Goal: Information Seeking & Learning: Find specific page/section

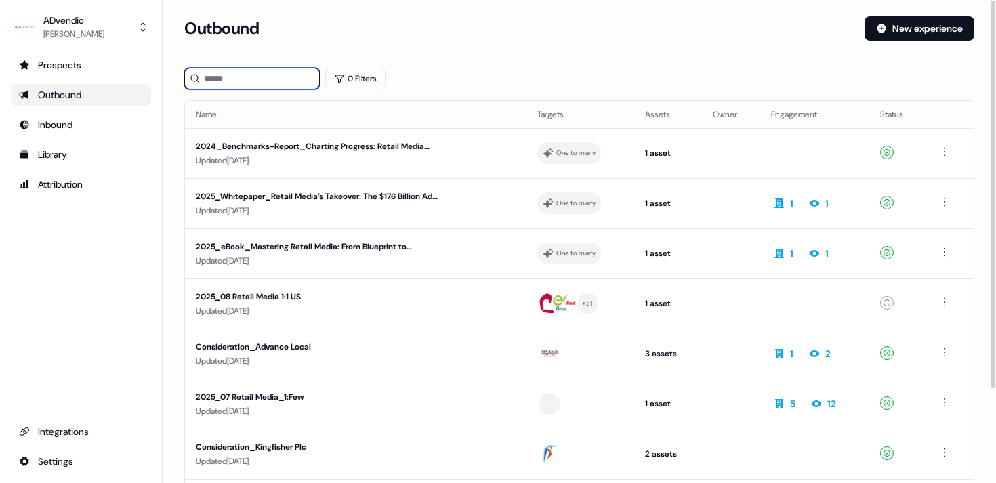
click at [226, 83] on input at bounding box center [251, 79] width 135 height 22
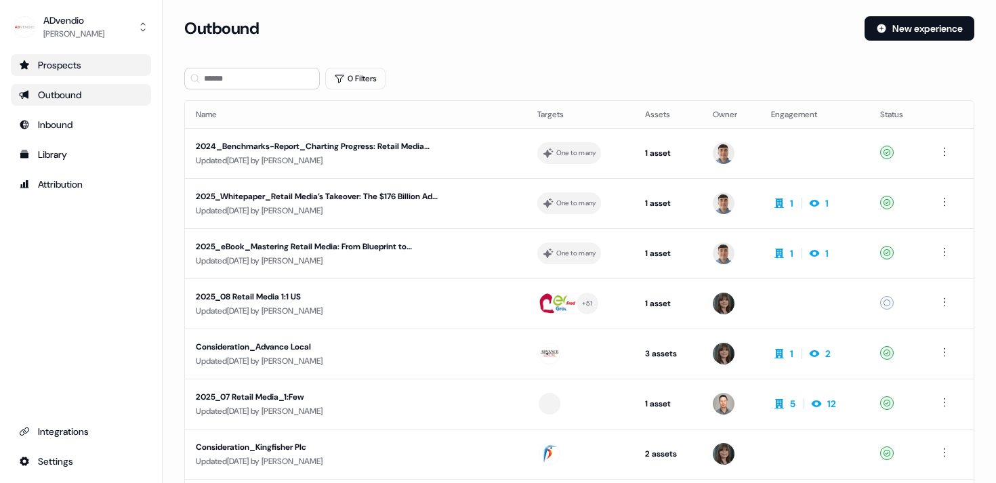
click at [75, 62] on div "Prospects" at bounding box center [81, 65] width 124 height 14
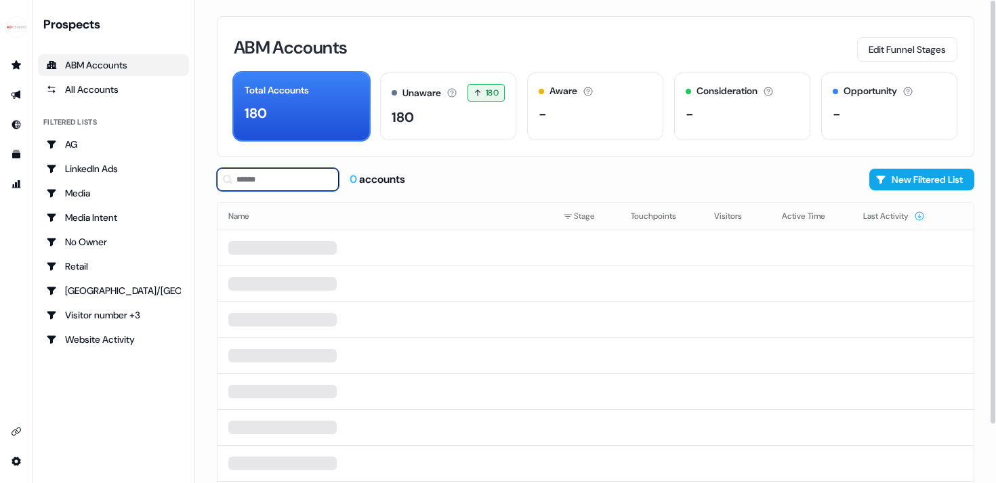
click at [271, 188] on input at bounding box center [278, 179] width 122 height 23
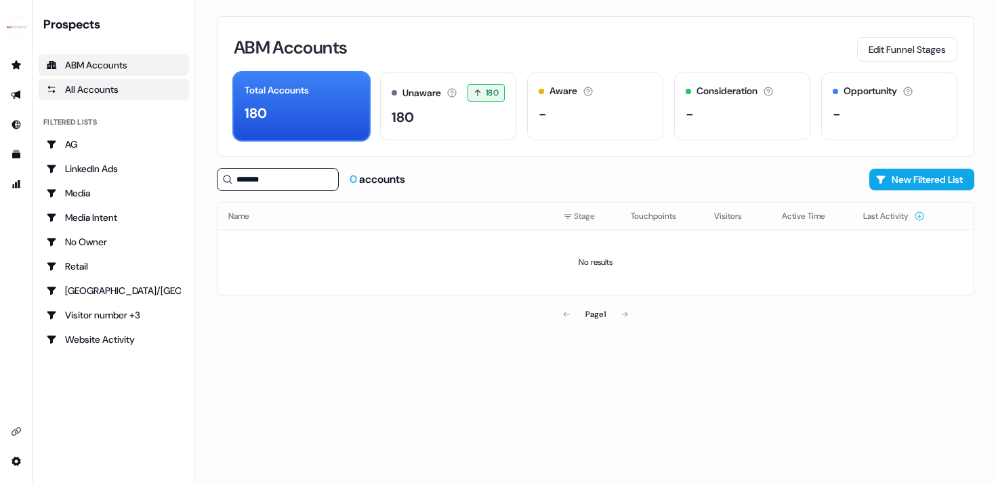
click at [81, 92] on div "All Accounts" at bounding box center [113, 90] width 135 height 14
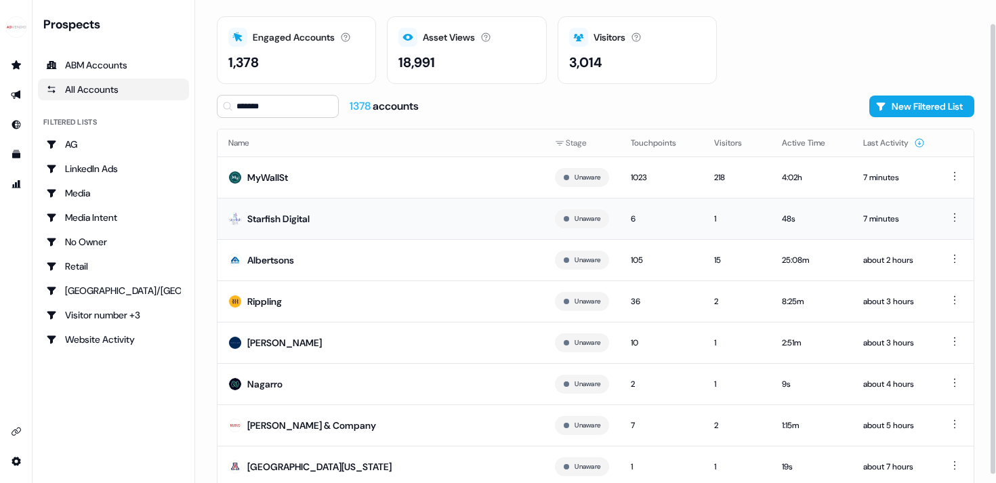
scroll to position [49, 0]
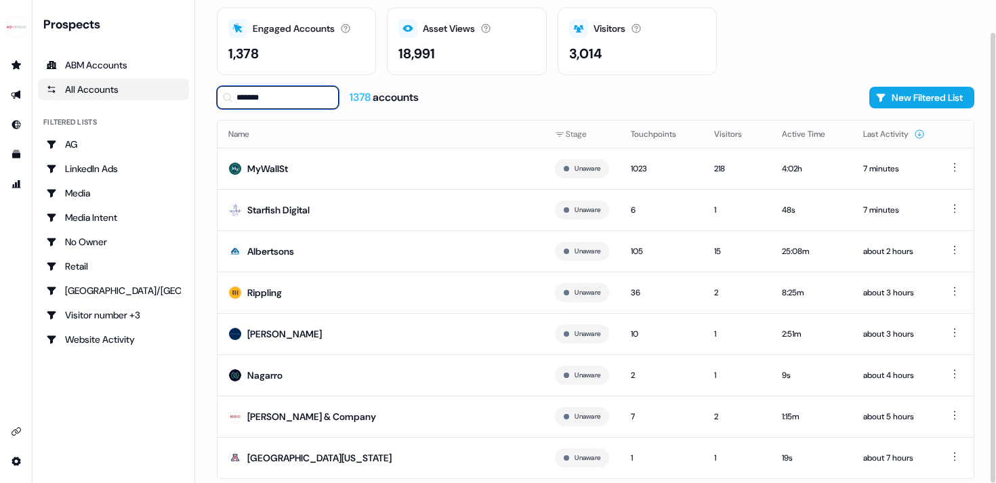
click at [290, 98] on input "*******" at bounding box center [278, 97] width 122 height 23
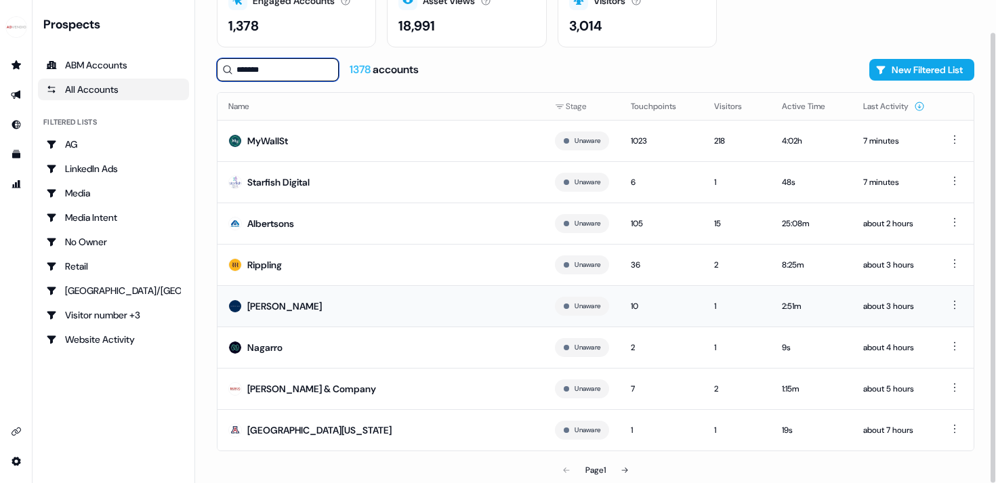
scroll to position [0, 0]
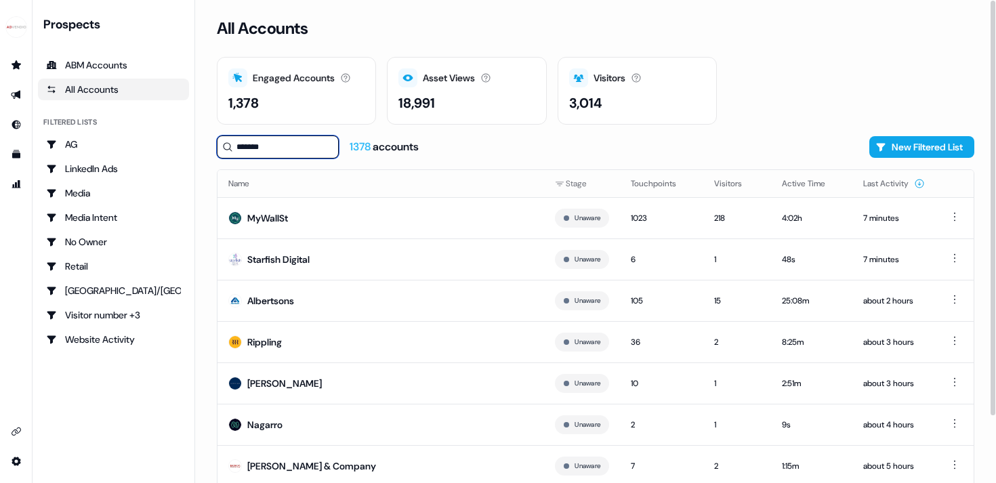
drag, startPoint x: 277, startPoint y: 146, endPoint x: 214, endPoint y: 145, distance: 63.0
click at [214, 145] on div "All Accounts Engaged Accounts Accounts that have interacted with an asset. 1,37…" at bounding box center [595, 241] width 801 height 483
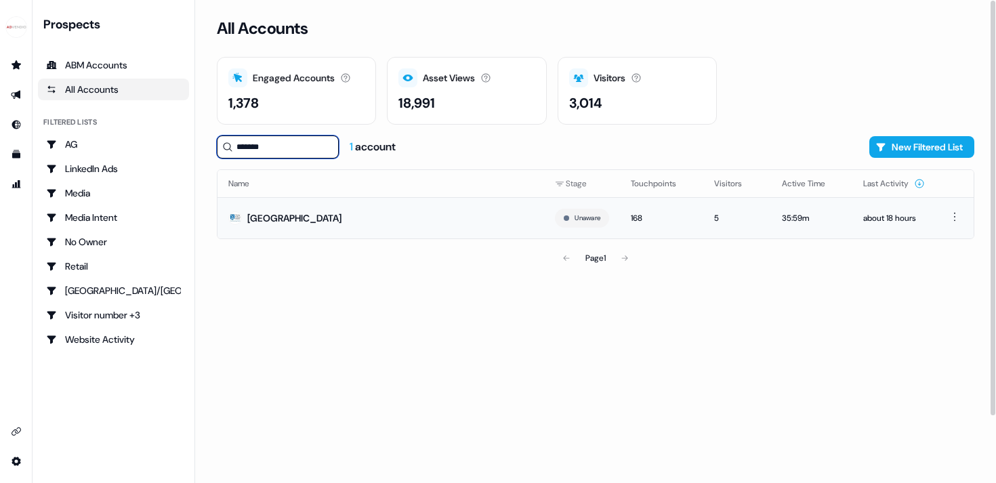
type input "*******"
click at [272, 219] on div "[GEOGRAPHIC_DATA]" at bounding box center [294, 218] width 94 height 14
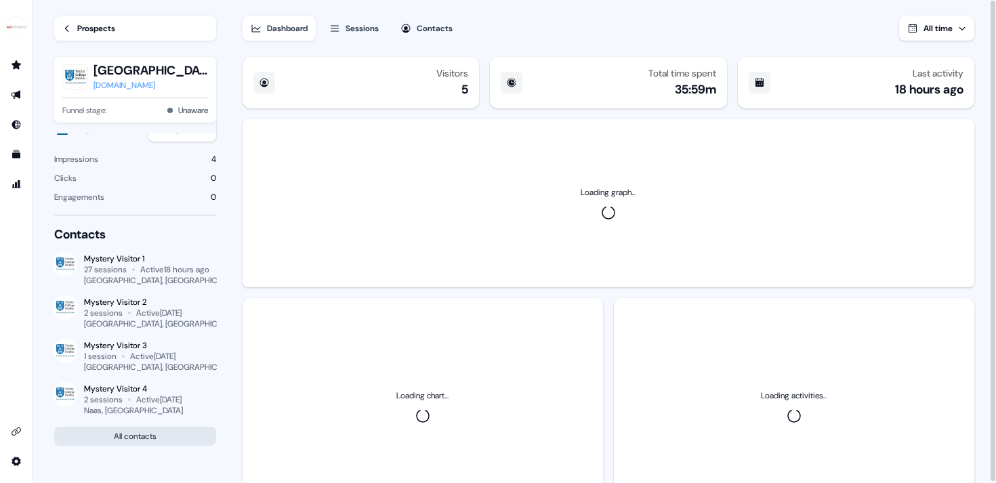
click at [116, 434] on button "All contacts" at bounding box center [135, 436] width 162 height 19
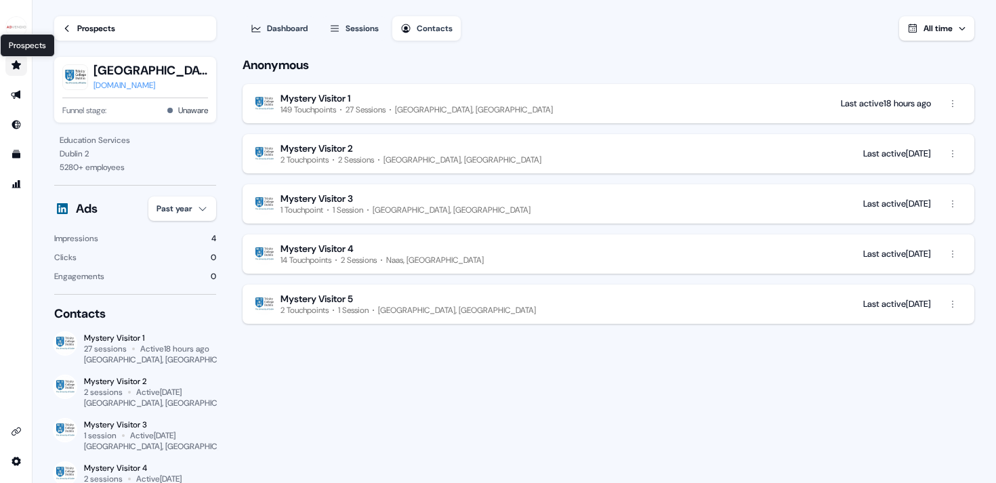
click at [12, 64] on icon "Go to prospects" at bounding box center [16, 64] width 9 height 9
